Goal: Task Accomplishment & Management: Manage account settings

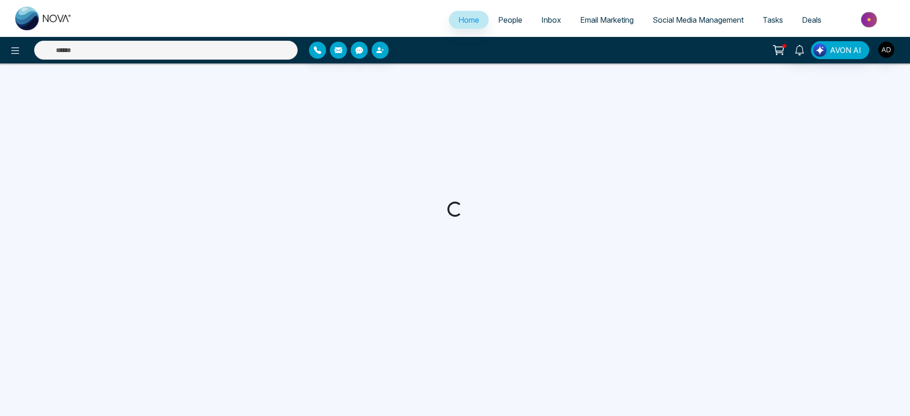
select select "*"
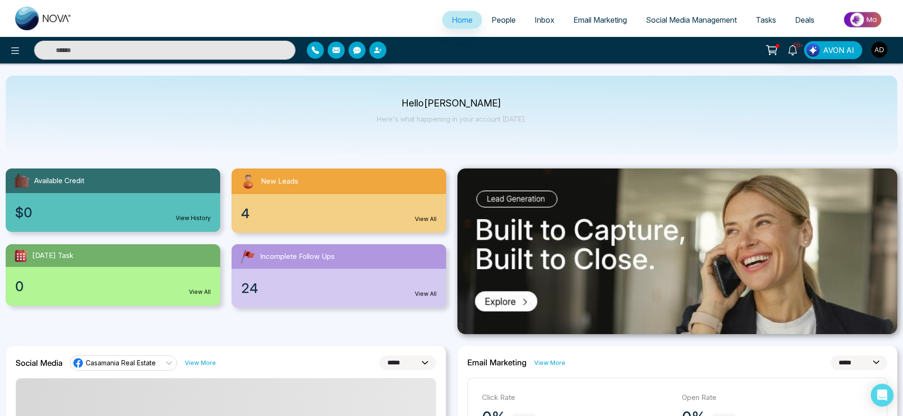
click at [878, 47] on img "button" at bounding box center [880, 50] width 16 height 16
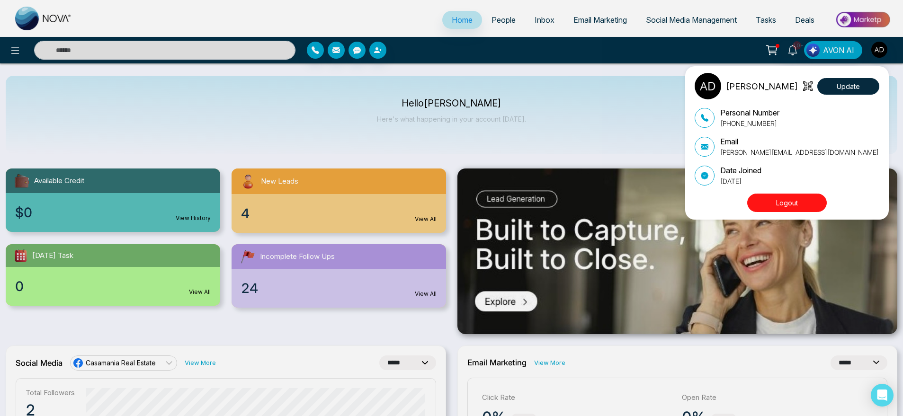
click at [805, 205] on button "Logout" at bounding box center [788, 203] width 80 height 18
